Goal: Task Accomplishment & Management: Manage account settings

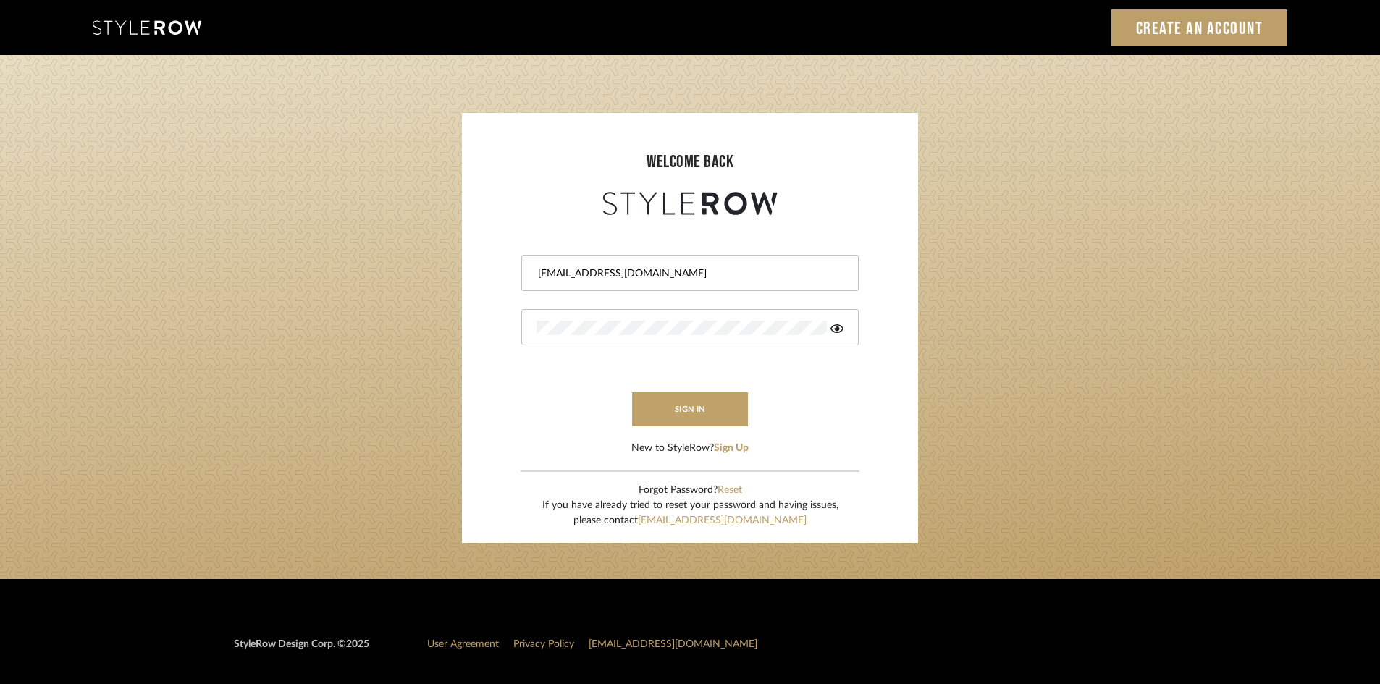
click at [700, 408] on button "sign in" at bounding box center [690, 409] width 116 height 34
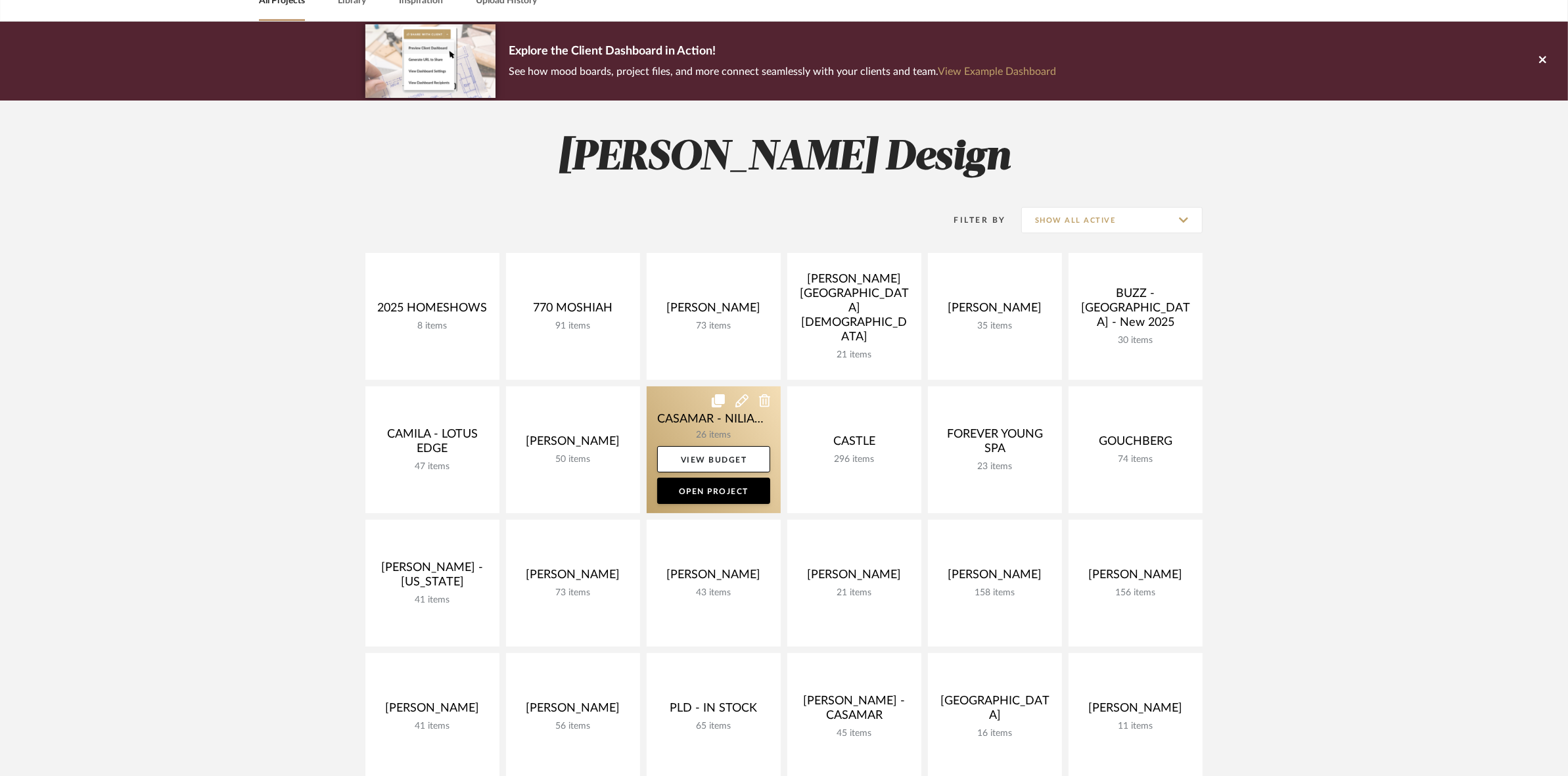
scroll to position [82, 0]
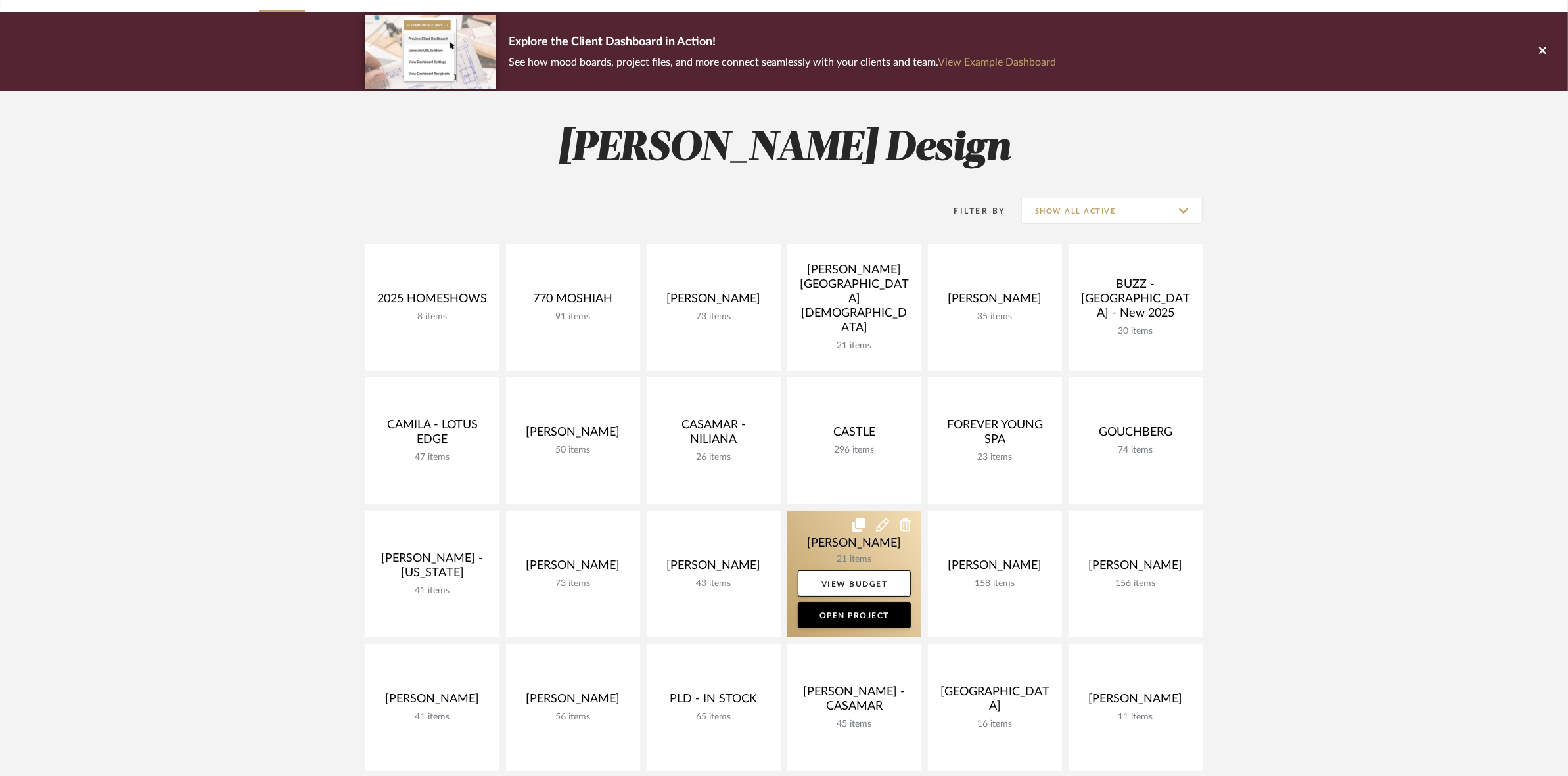
click at [824, 541] on link at bounding box center [854, 574] width 134 height 127
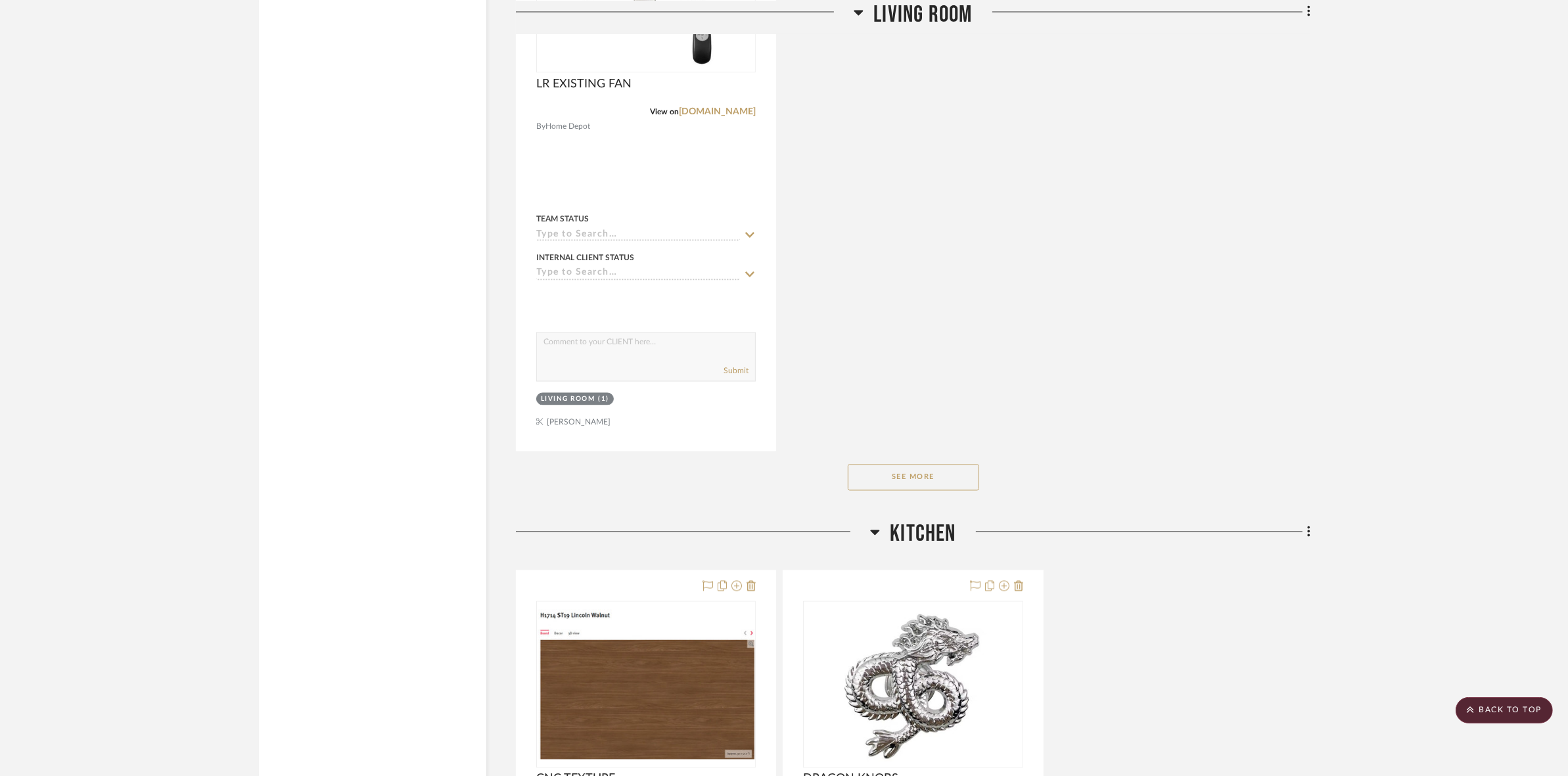
scroll to position [3367, 0]
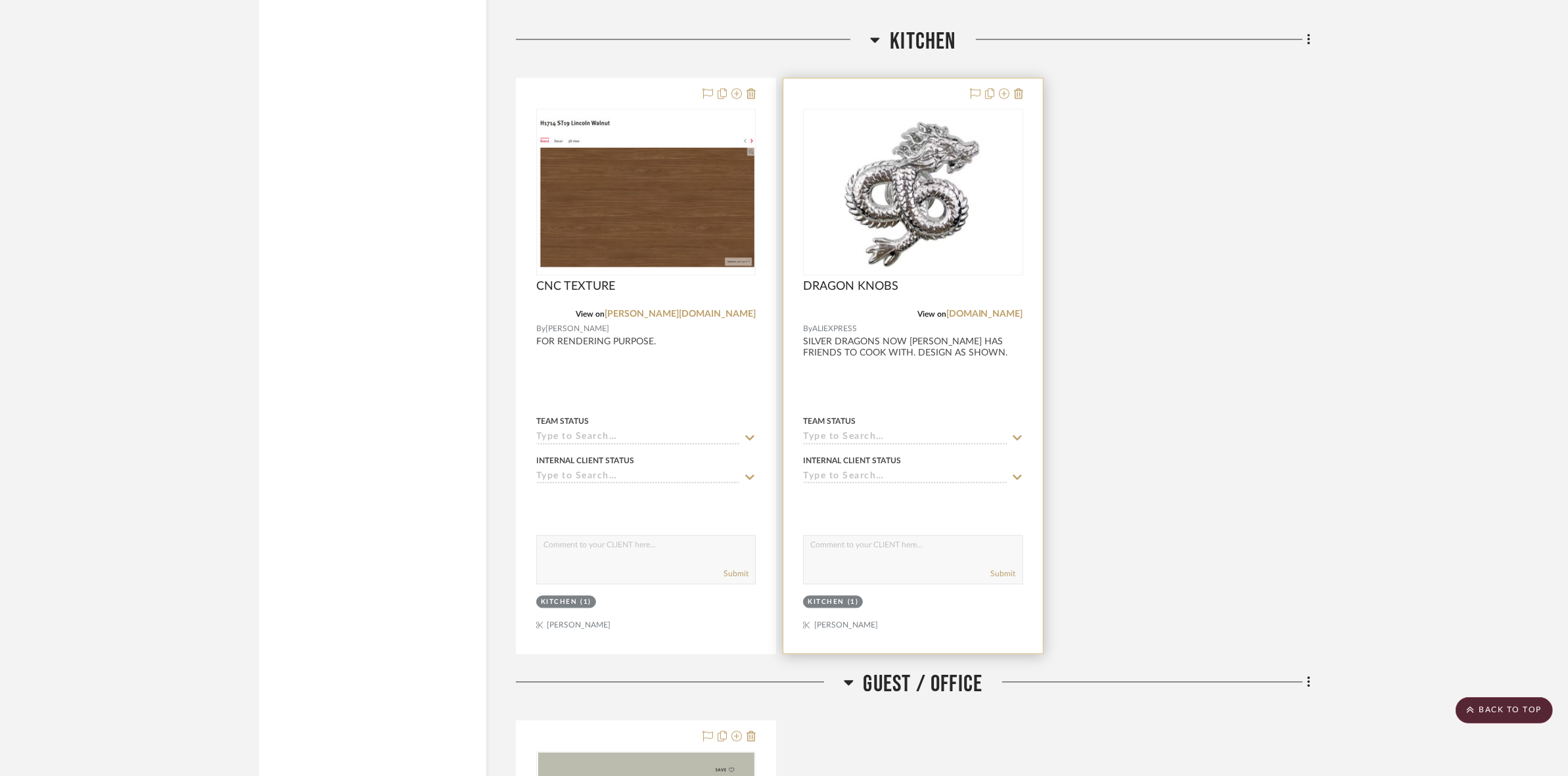
click at [0, 0] on img at bounding box center [0, 0] width 0 height 0
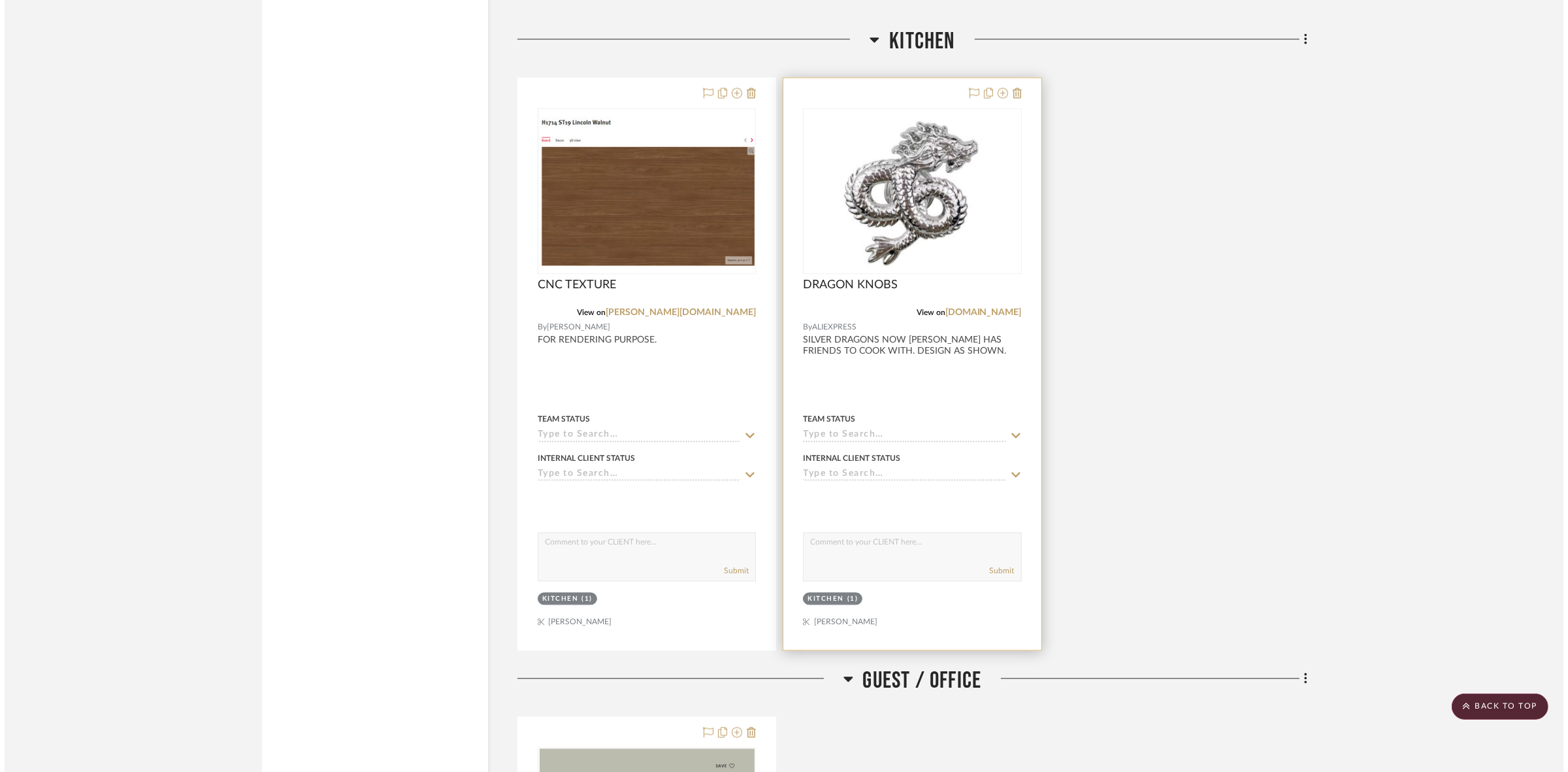
scroll to position [0, 0]
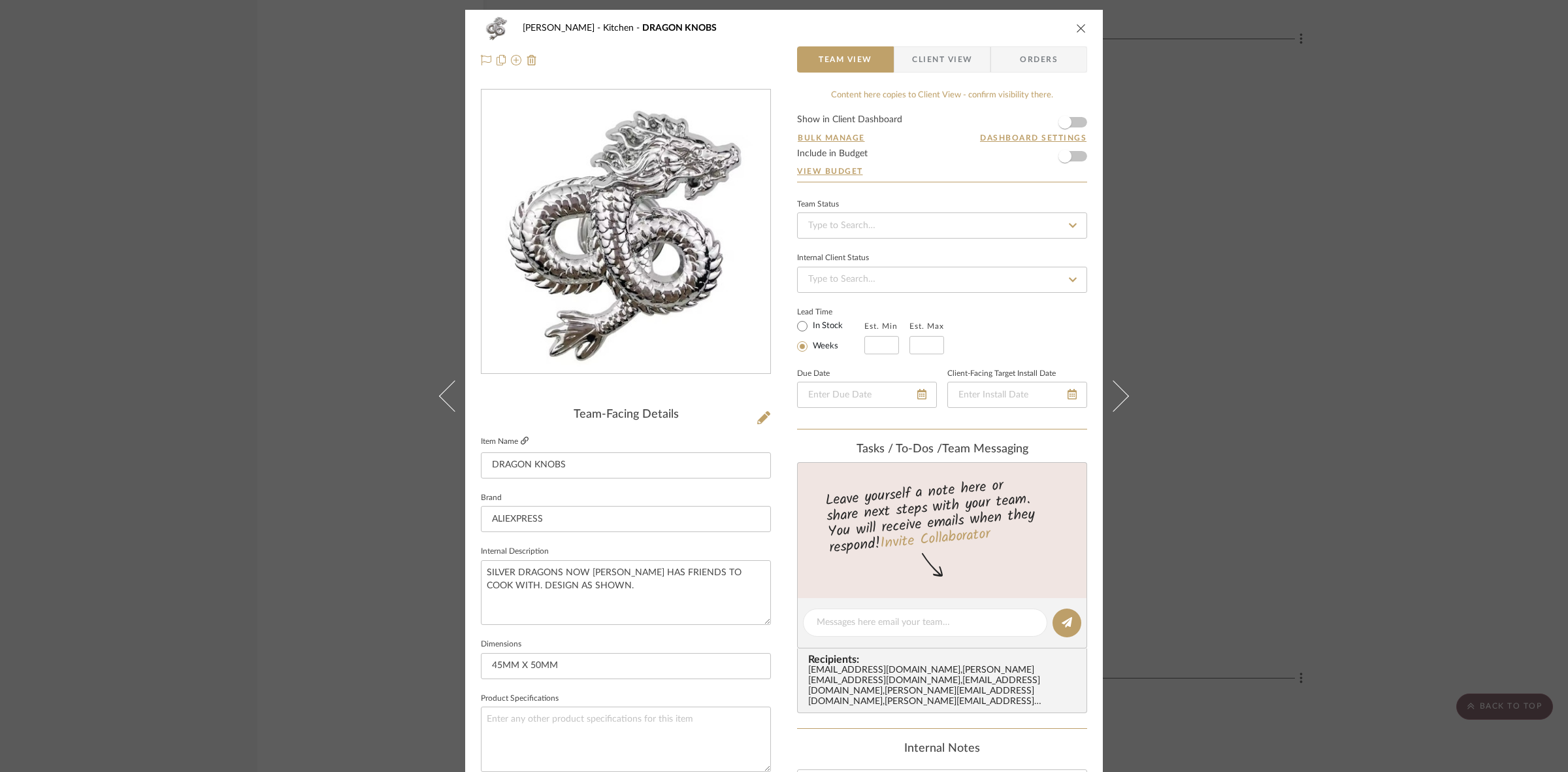
click at [522, 437] on icon at bounding box center [524, 441] width 8 height 8
click at [589, 321] on img "0" at bounding box center [626, 232] width 261 height 284
drag, startPoint x: 760, startPoint y: 344, endPoint x: 675, endPoint y: 260, distance: 119.5
